Goal: Transaction & Acquisition: Purchase product/service

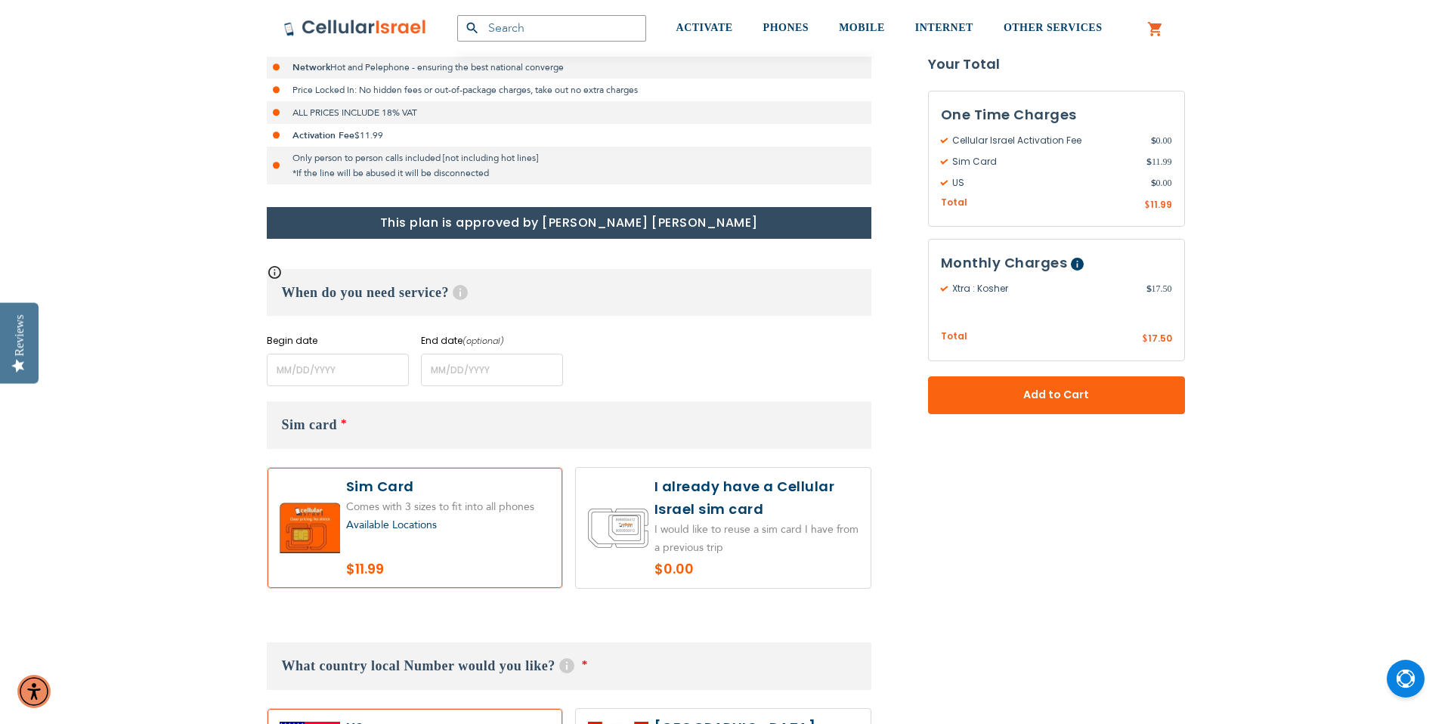
scroll to position [489, 0]
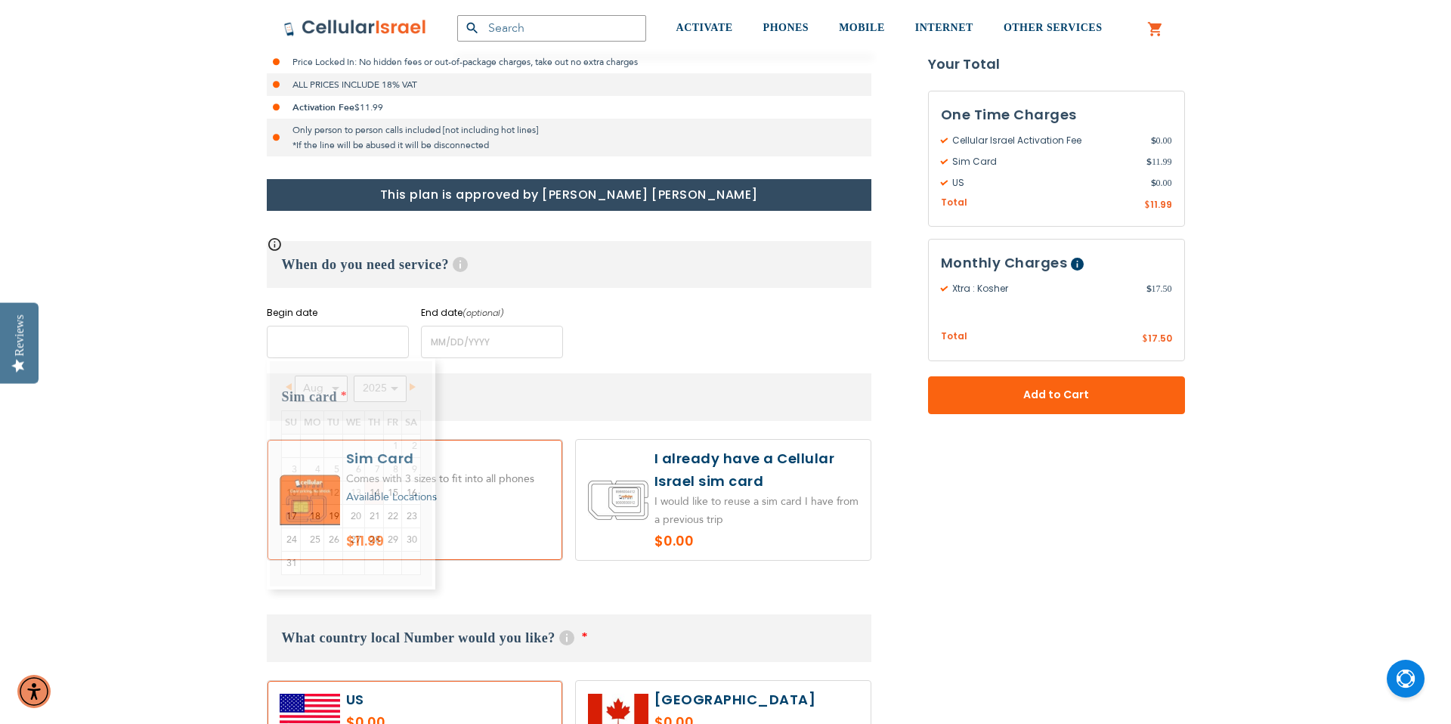
click at [357, 333] on input "name" at bounding box center [338, 342] width 142 height 33
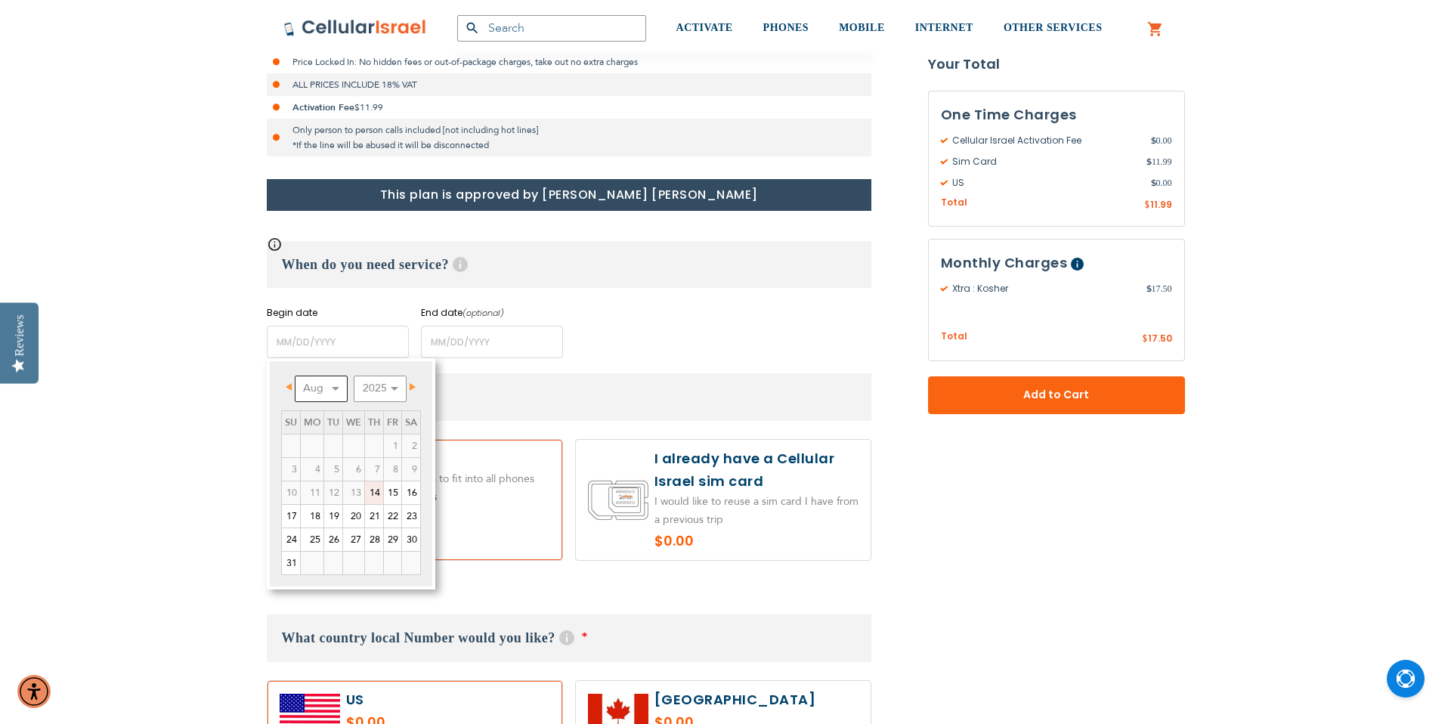
click at [321, 386] on select "Aug Sep Oct Nov Dec" at bounding box center [321, 389] width 53 height 26
click at [336, 436] on link "2" at bounding box center [333, 446] width 18 height 23
type input "[DATE]"
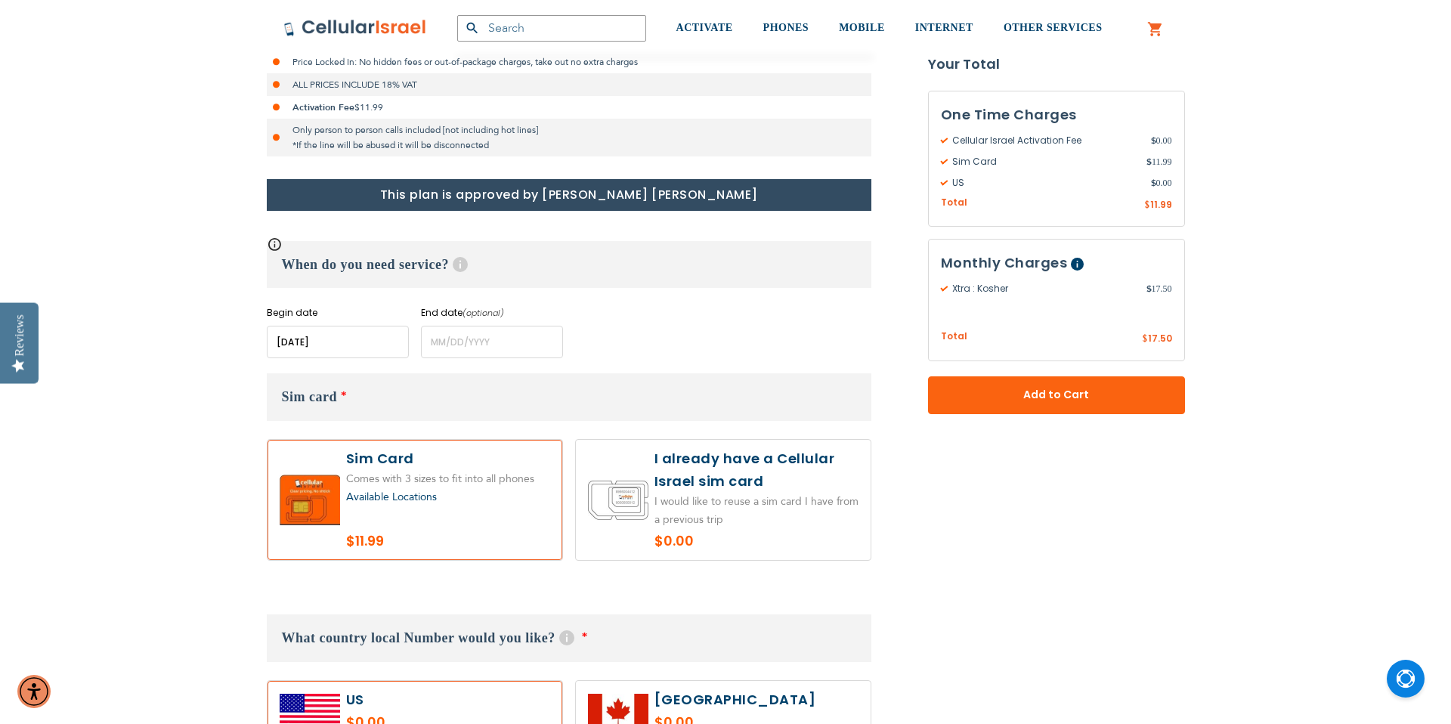
click at [477, 323] on div "End date (optional) Please enter End Date Long term plans must be at least 4 mo…" at bounding box center [492, 332] width 142 height 52
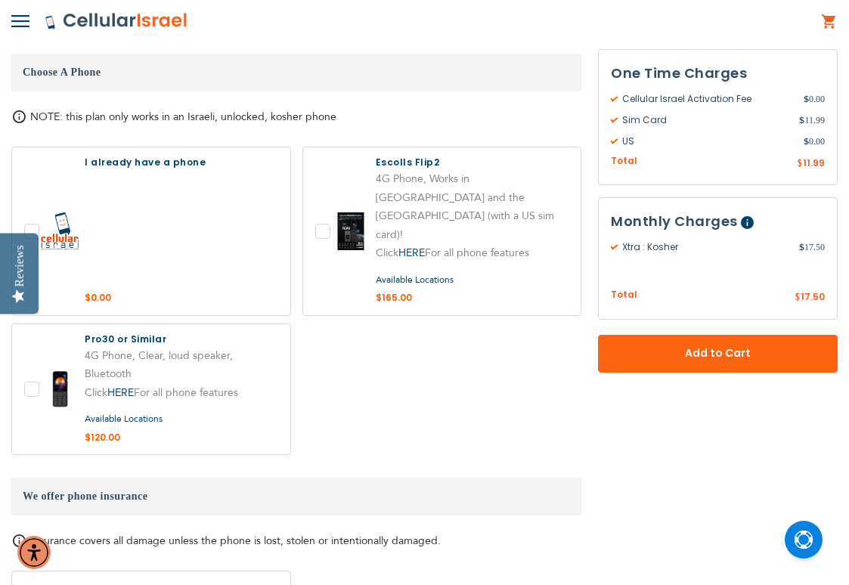
scroll to position [1500, 0]
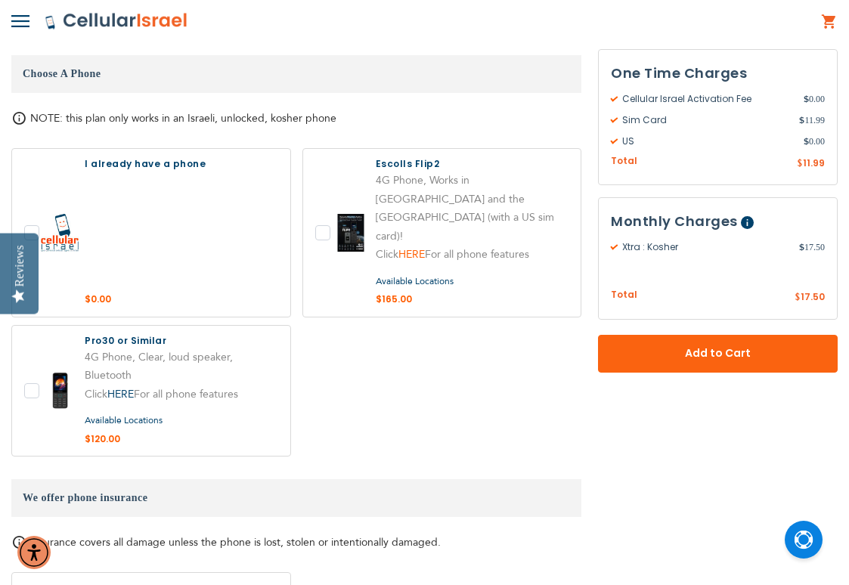
click at [425, 247] on link "HERE" at bounding box center [411, 254] width 26 height 14
click at [115, 387] on link "HERE" at bounding box center [120, 394] width 26 height 14
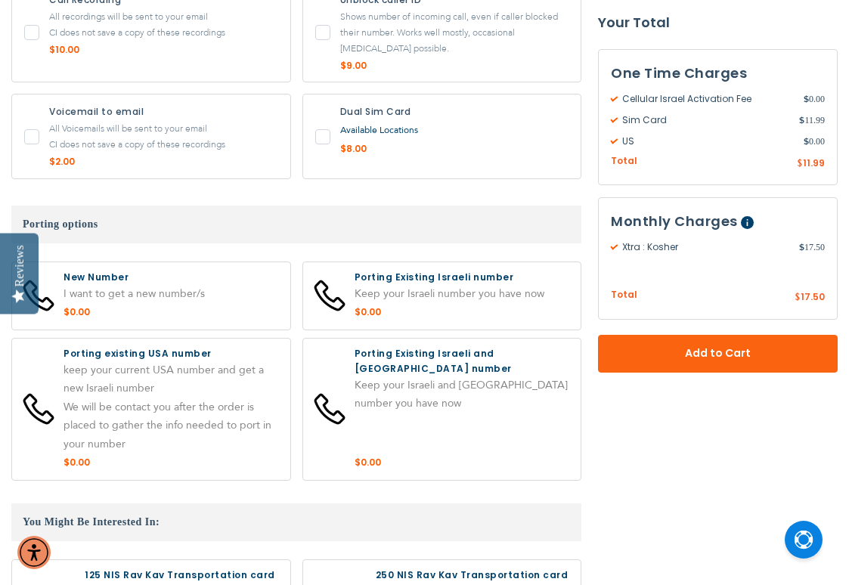
scroll to position [2244, 0]
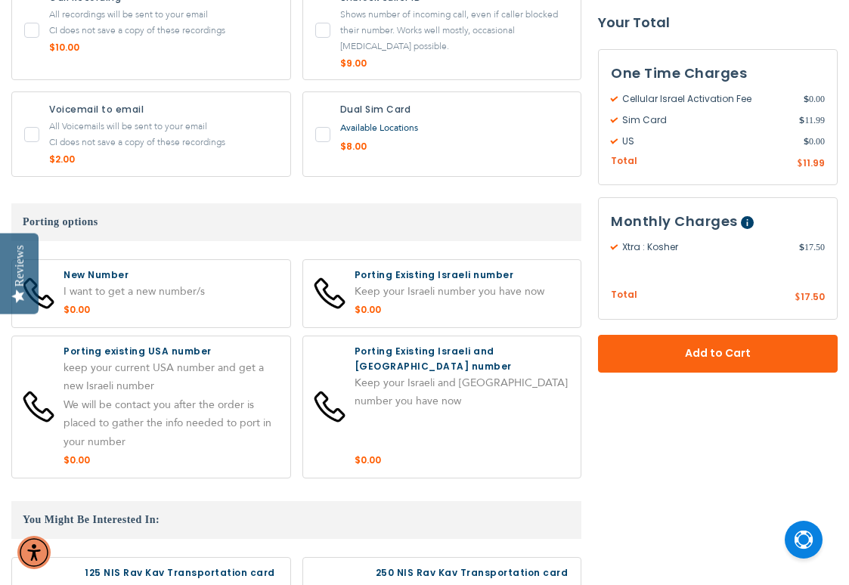
click at [162, 339] on label at bounding box center [151, 406] width 278 height 141
radio input "true"
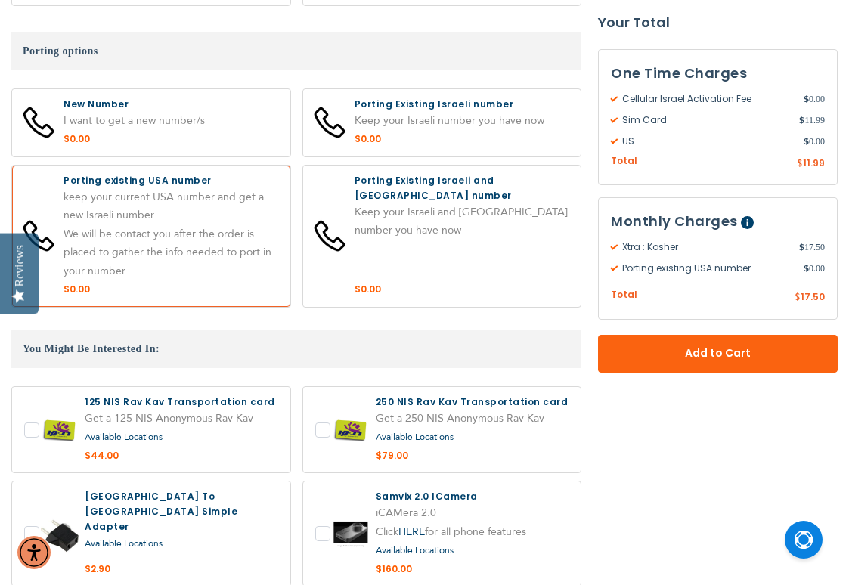
scroll to position [2356, 0]
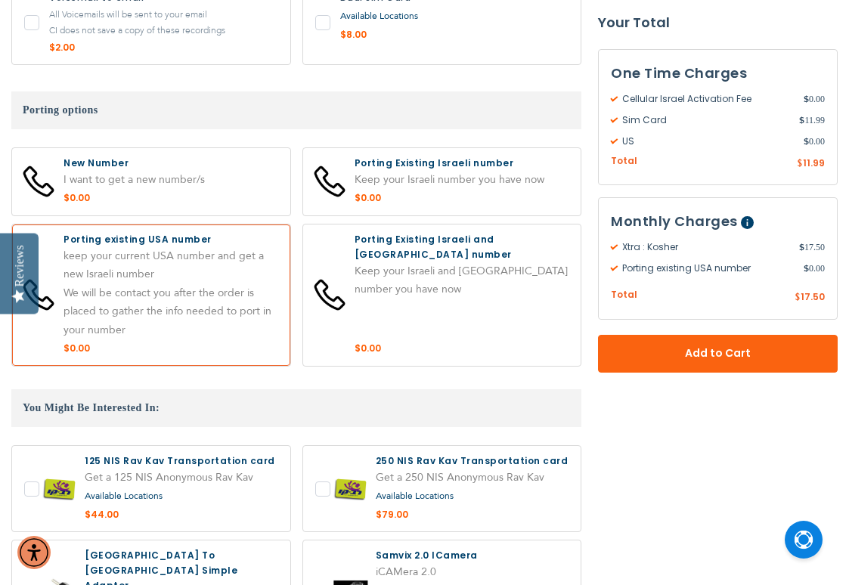
click at [171, 148] on label at bounding box center [151, 181] width 278 height 67
radio input "true"
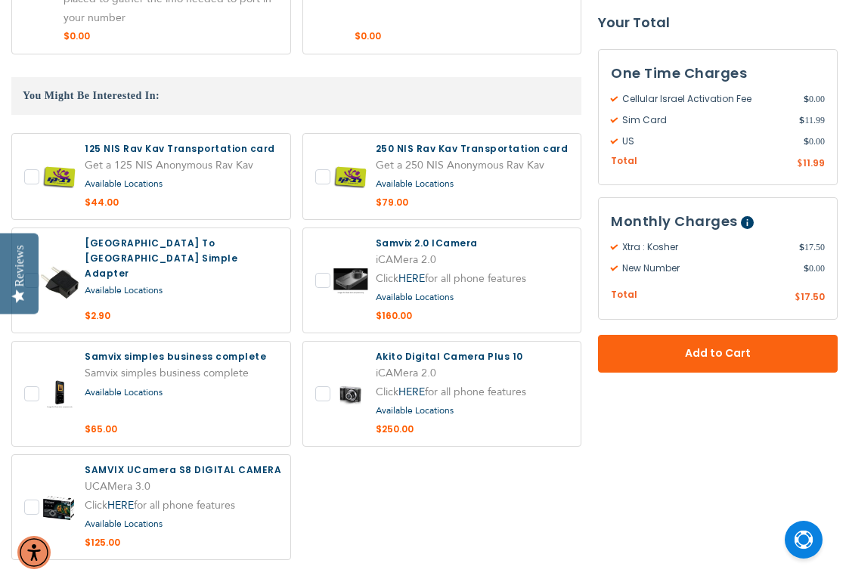
scroll to position [2666, 0]
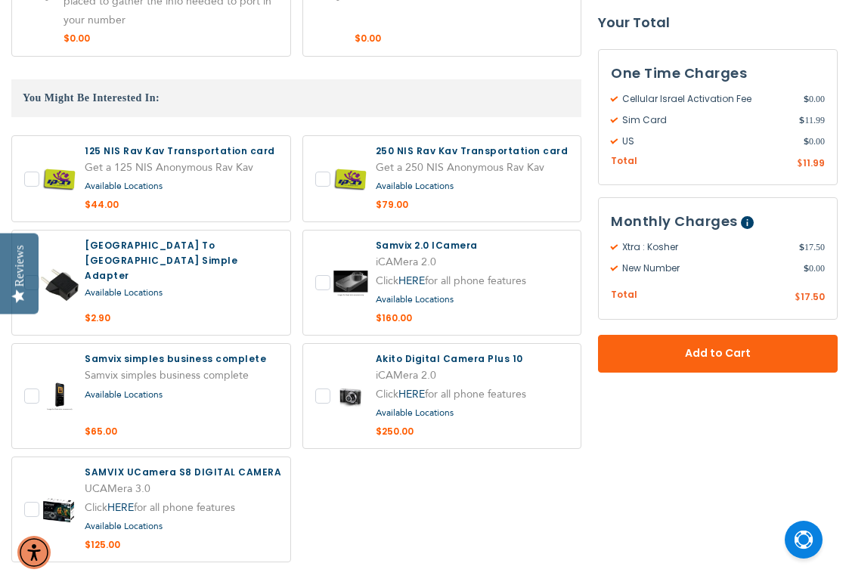
click at [417, 231] on label at bounding box center [442, 283] width 278 height 104
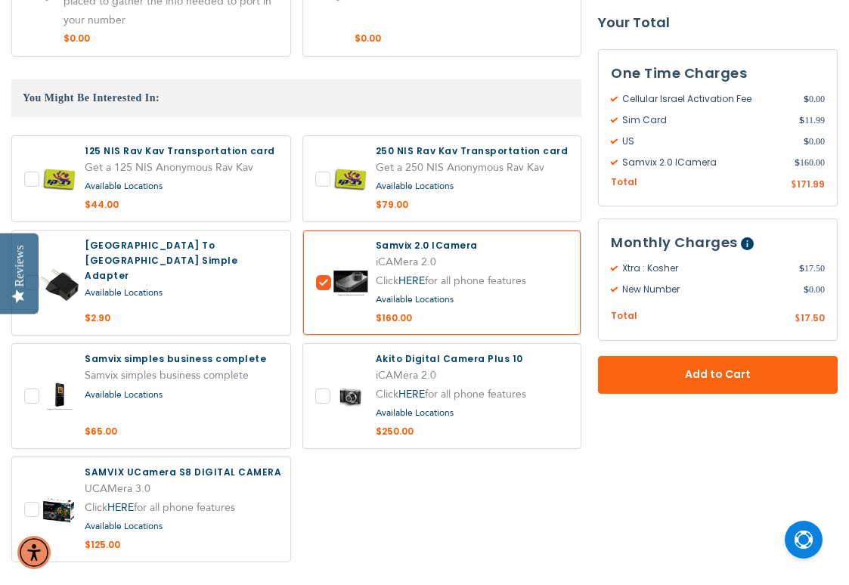
click at [417, 231] on label at bounding box center [442, 283] width 278 height 104
checkbox input "false"
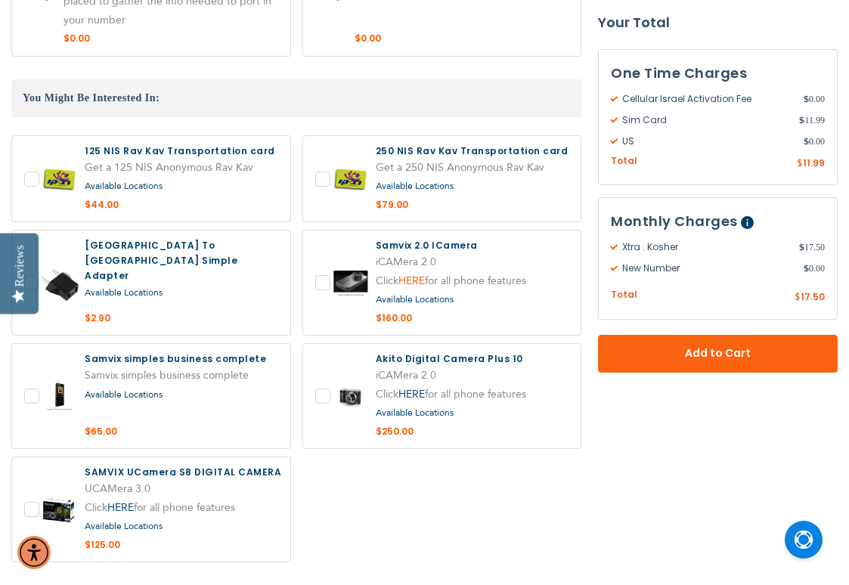
click at [420, 274] on link "HERE" at bounding box center [411, 281] width 26 height 14
click at [411, 387] on link "HERE" at bounding box center [411, 394] width 26 height 14
click at [120, 500] on link "HERE" at bounding box center [120, 507] width 26 height 14
click at [126, 500] on link "HERE" at bounding box center [120, 507] width 26 height 14
